Goal: Transaction & Acquisition: Obtain resource

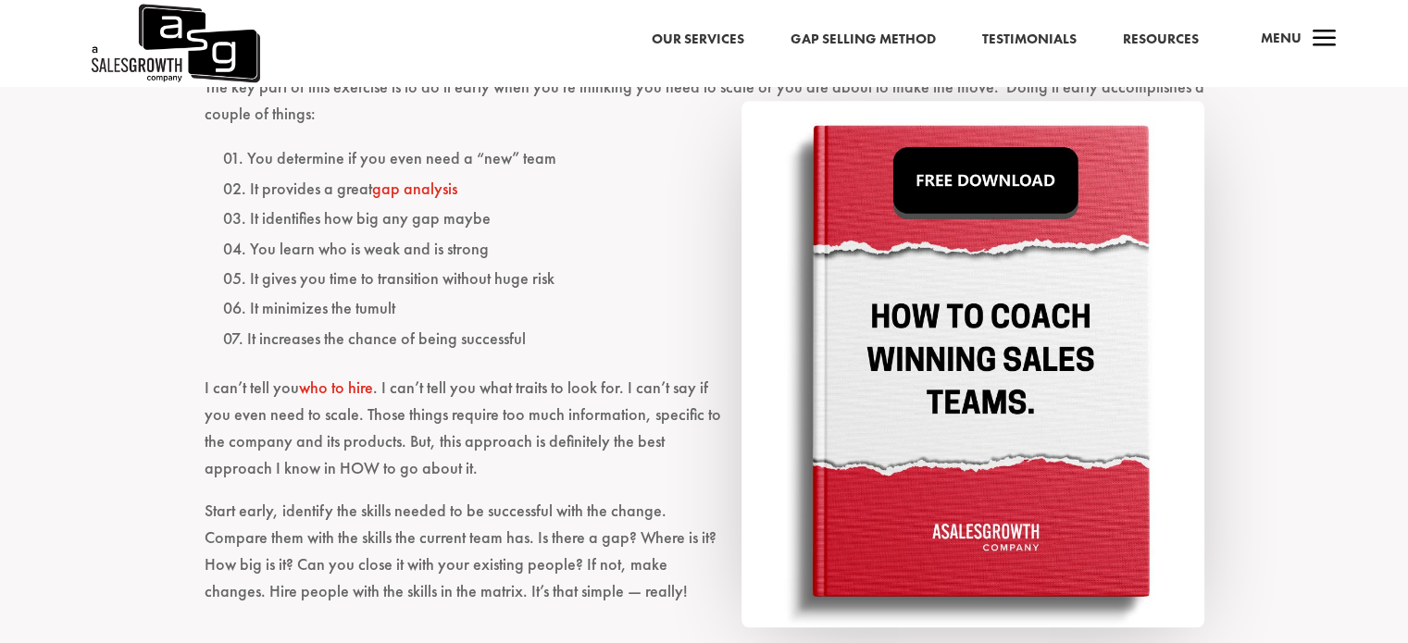
scroll to position [1940, 0]
click at [948, 454] on img at bounding box center [973, 365] width 463 height 528
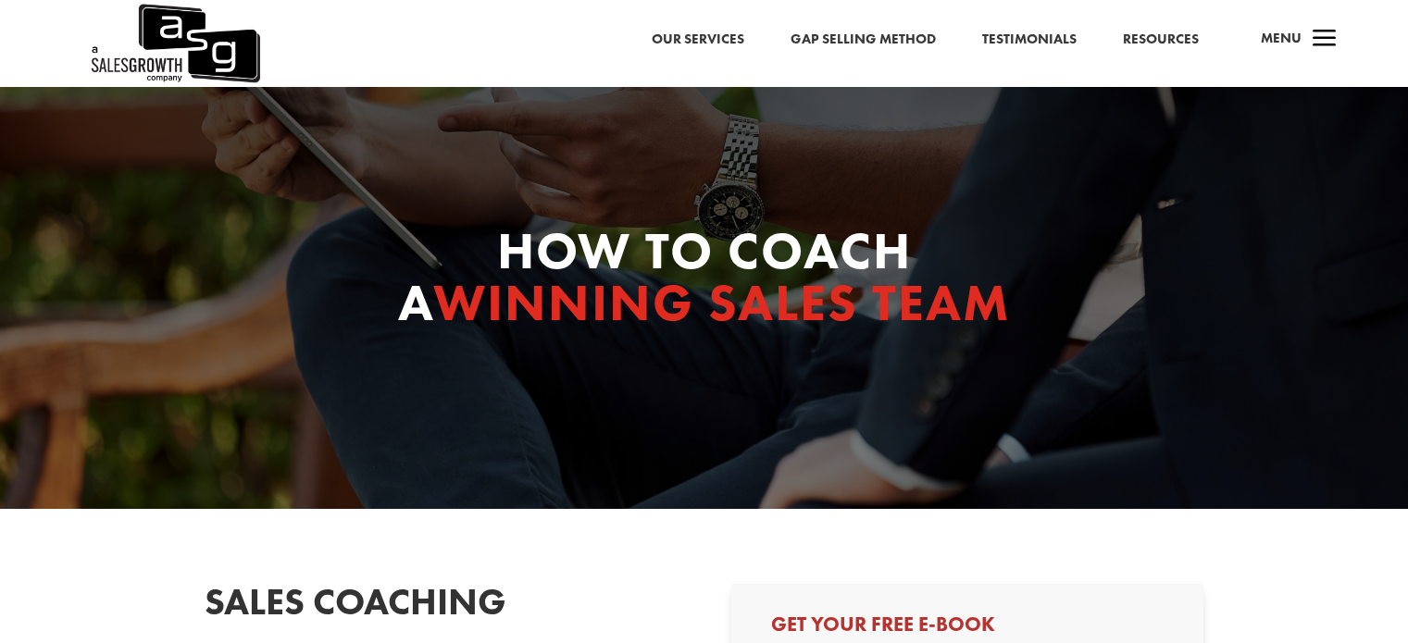
scroll to position [430, 0]
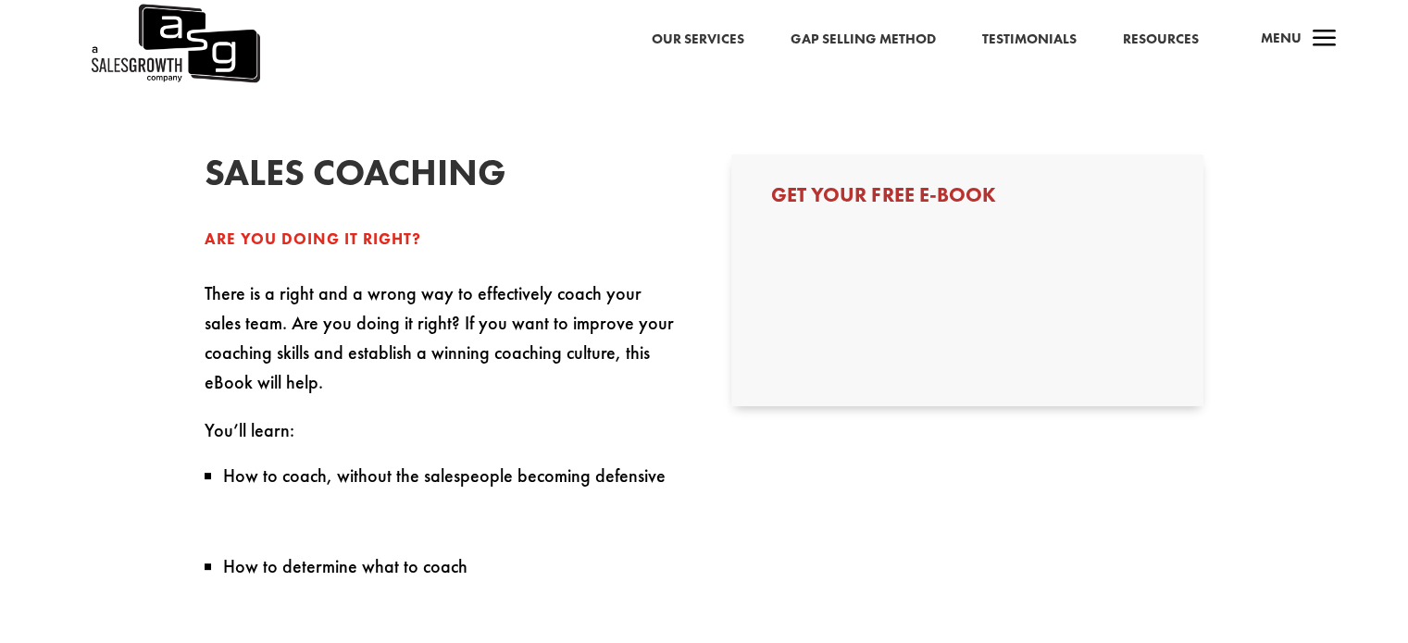
click at [900, 208] on h3 "Get Your Free E-book" at bounding box center [967, 200] width 393 height 30
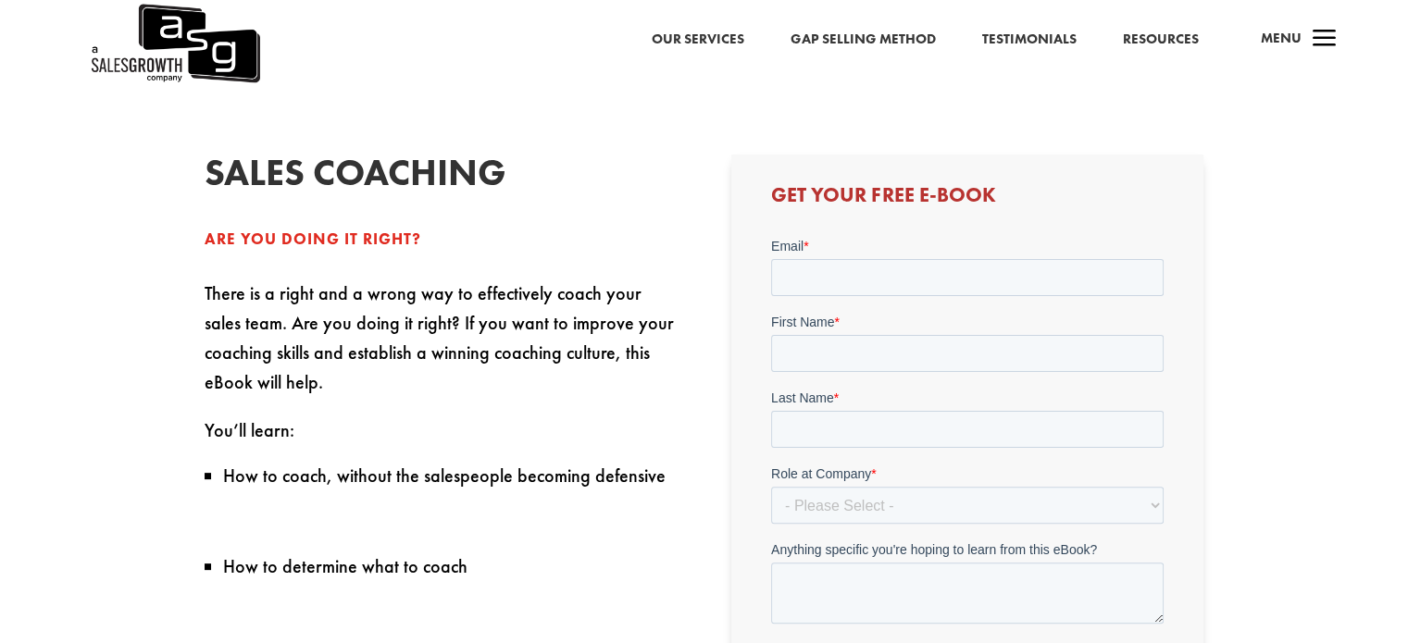
scroll to position [0, 0]
drag, startPoint x: 1635, startPoint y: 475, endPoint x: 860, endPoint y: 266, distance: 802.6
click at [860, 266] on input "Email *" at bounding box center [967, 277] width 393 height 37
type input "vennila.counselor@gmail.com"
type input "vennila"
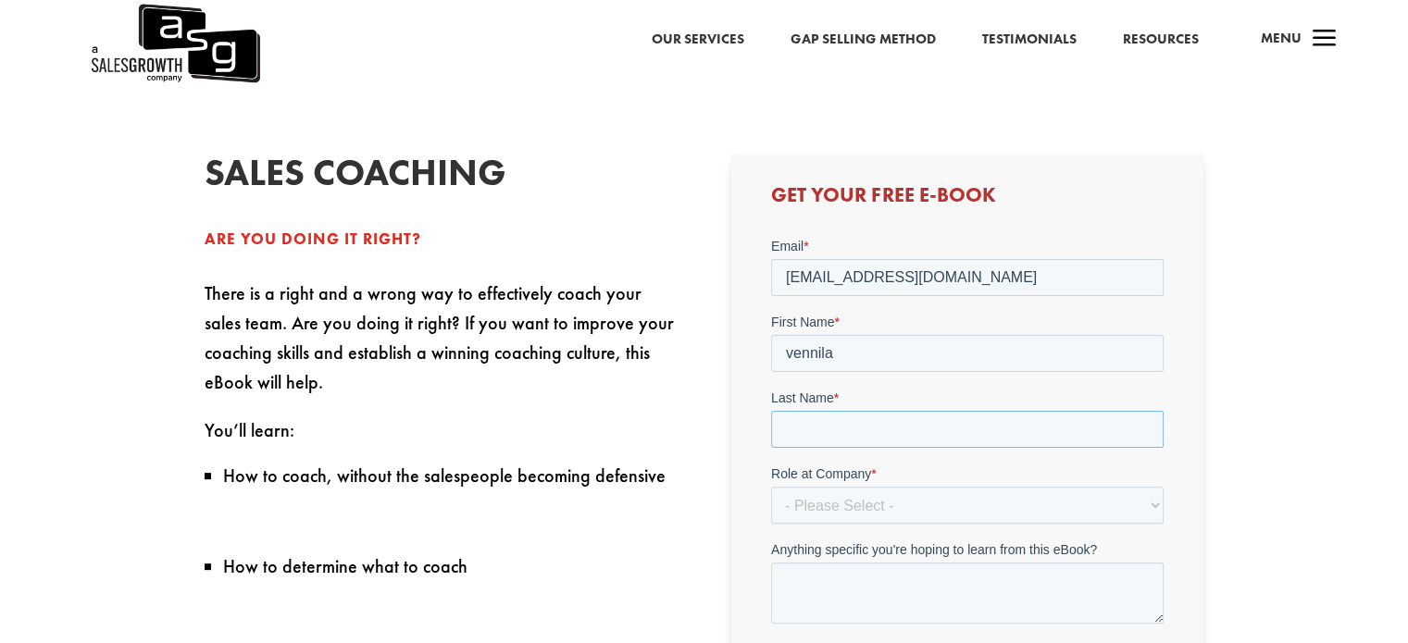
type input "Mary"
click at [860, 491] on select "- Please Select - C-Level (CRO, CSO, etc) Senior Leadership (VP of Sales, VP of…" at bounding box center [967, 505] width 393 height 37
click at [860, 500] on select "- Please Select - C-Level (CRO, CSO, etc) Senior Leadership (VP of Sales, VP of…" at bounding box center [967, 505] width 393 height 37
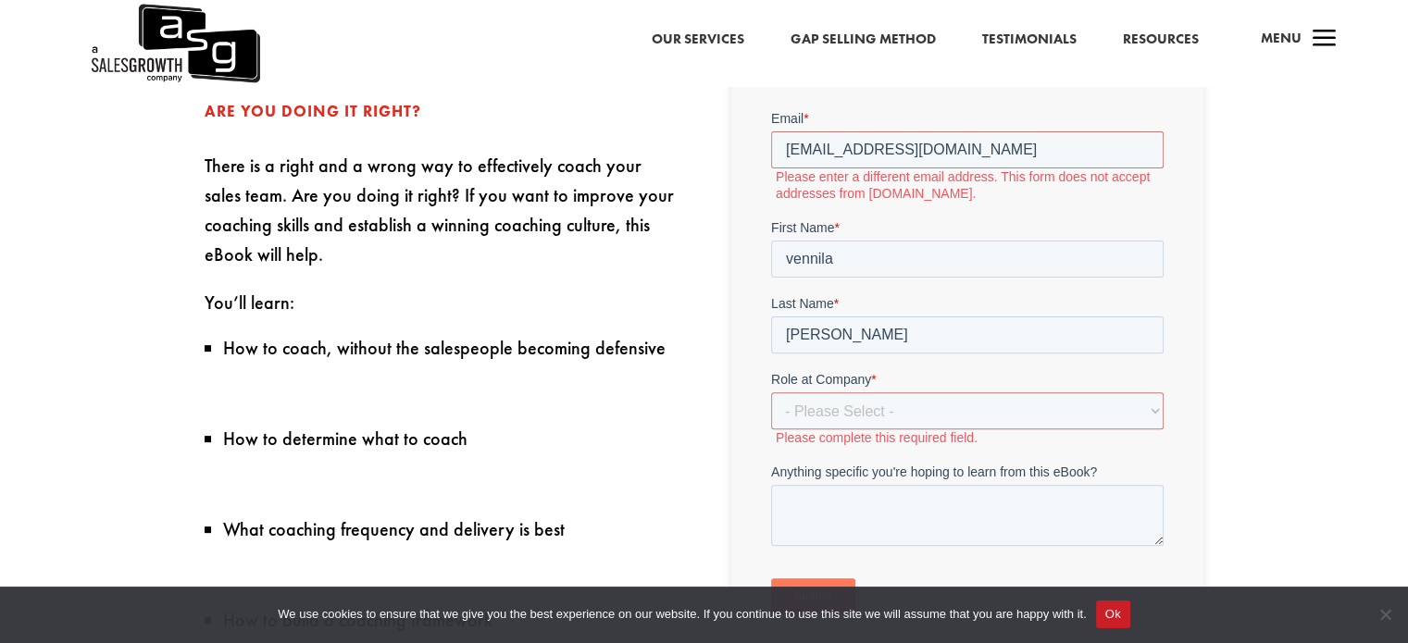
scroll to position [600, 0]
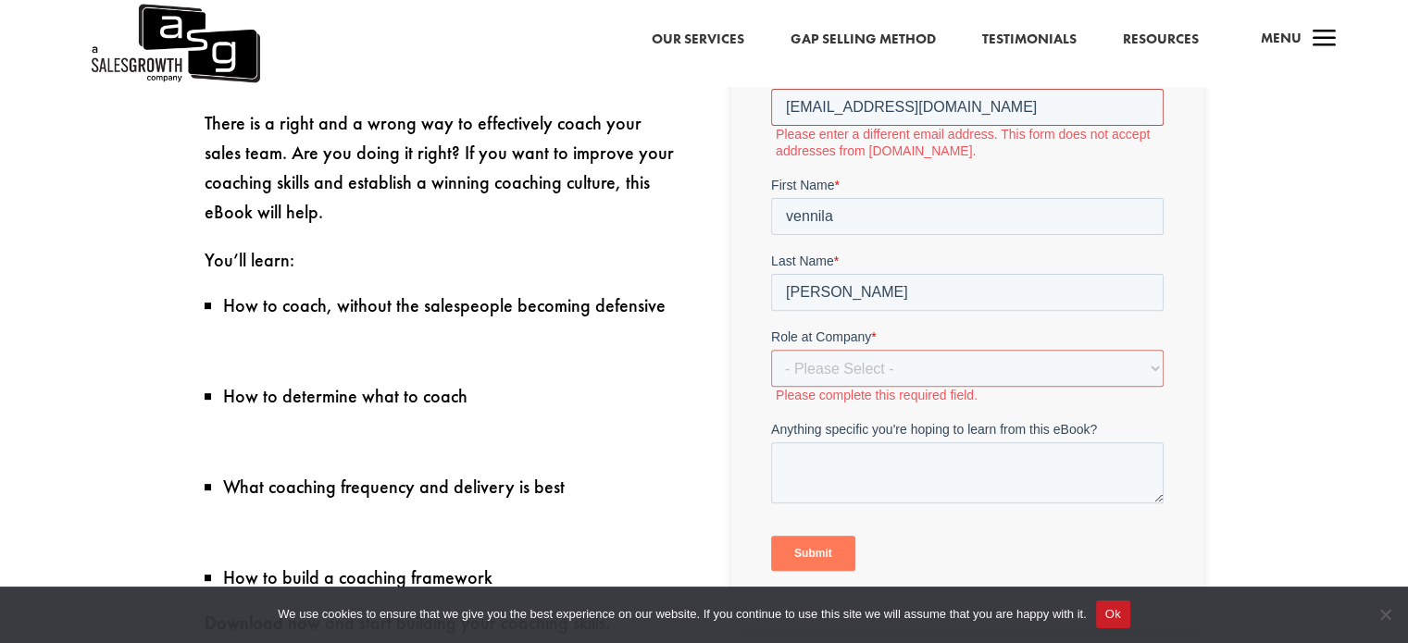
click at [992, 109] on input "vennila.counselor@gmail.com" at bounding box center [967, 107] width 393 height 37
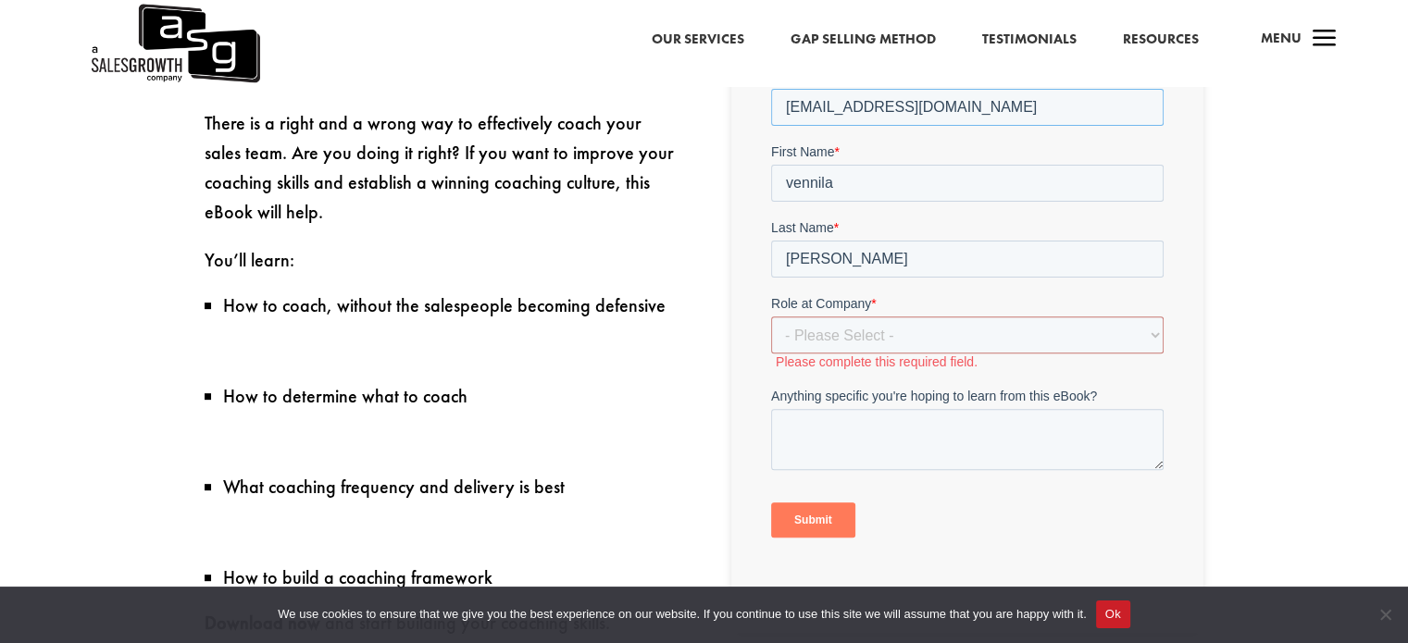
type input "vennila@intelthrive.com"
click at [866, 350] on select "- Please Select - C-Level (CRO, CSO, etc) Senior Leadership (VP of Sales, VP of…" at bounding box center [967, 335] width 393 height 37
select select "Director/Manager (Sales Director, Regional Sales Manager, etc)"
click at [771, 317] on select "- Please Select - C-Level (CRO, CSO, etc) Senior Leadership (VP of Sales, VP of…" at bounding box center [967, 335] width 393 height 37
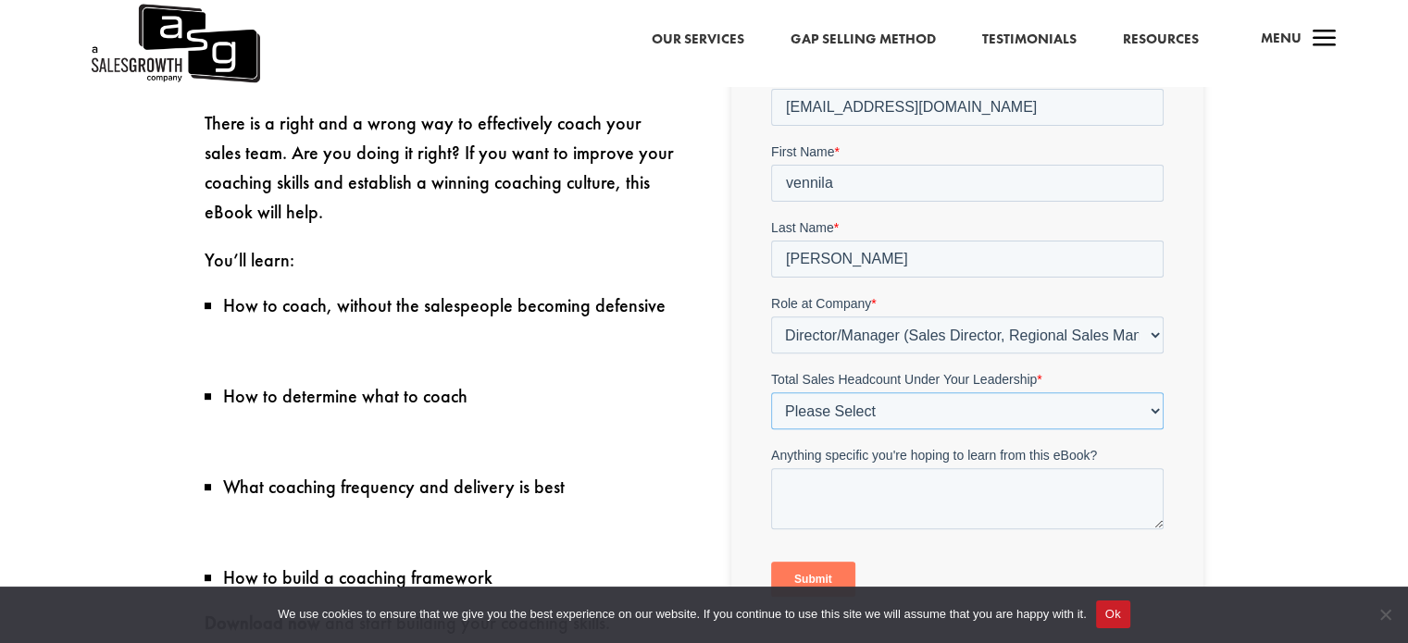
click at [890, 418] on select "Please Select Just Me 1-9 10-19 20-49 50-99 100+" at bounding box center [967, 411] width 393 height 37
select select "20-49"
click at [771, 393] on select "Please Select Just Me 1-9 10-19 20-49 50-99 100+" at bounding box center [967, 411] width 393 height 37
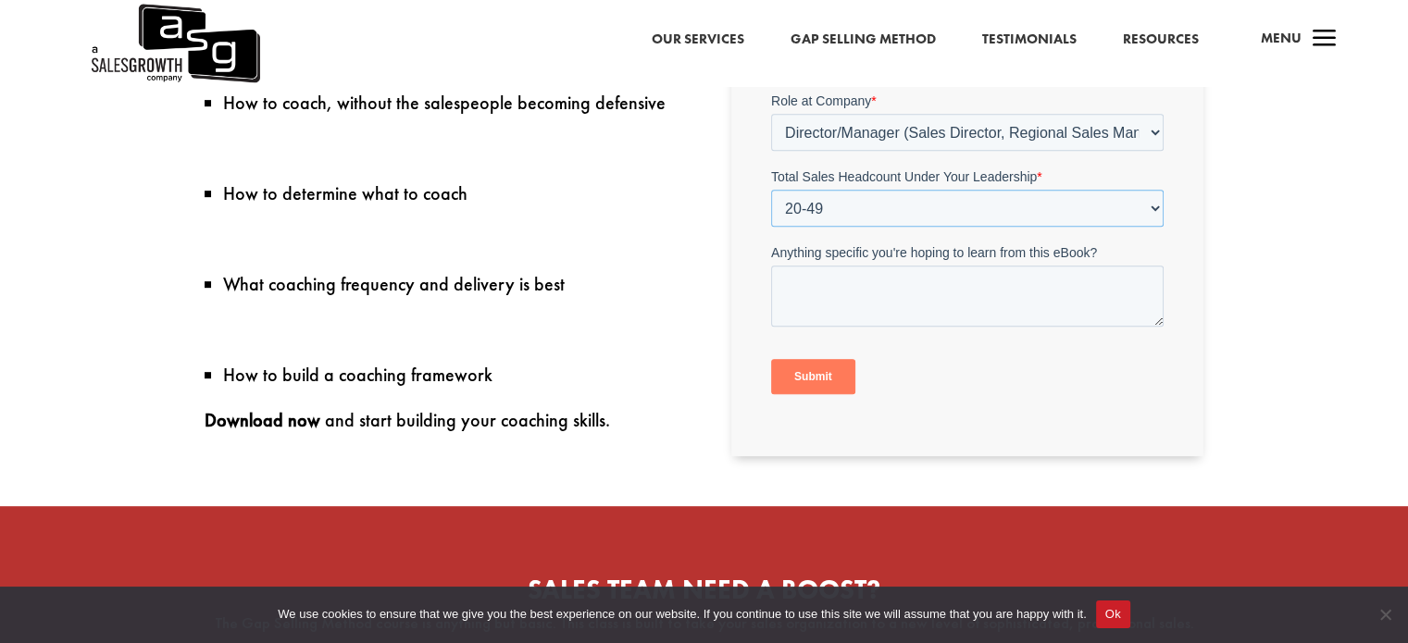
scroll to position [804, 0]
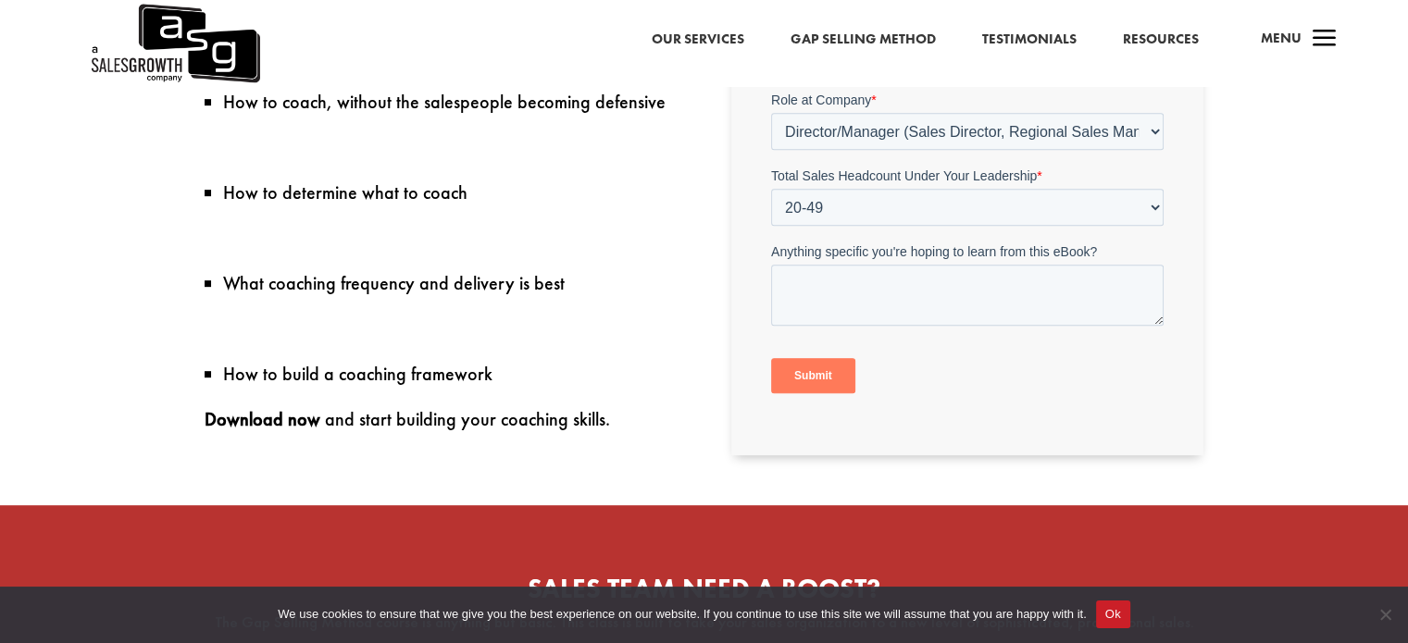
click at [823, 390] on input "Submit" at bounding box center [813, 376] width 84 height 35
